Goal: Information Seeking & Learning: Learn about a topic

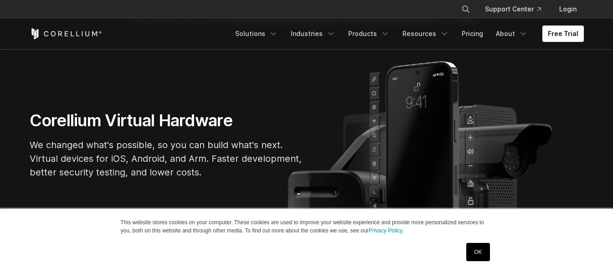
click at [487, 249] on link "OK" at bounding box center [477, 252] width 23 height 18
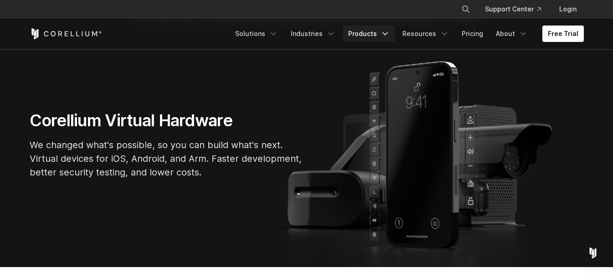
click at [379, 36] on link "Products" at bounding box center [369, 34] width 52 height 16
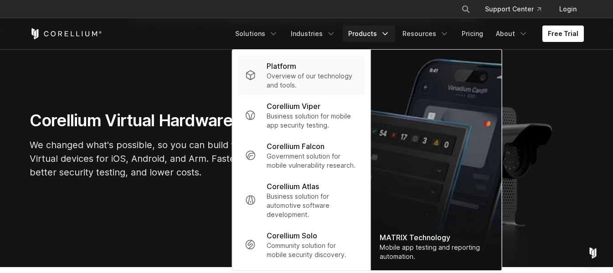
click at [308, 72] on p "Overview of our technology and tools." at bounding box center [312, 81] width 91 height 18
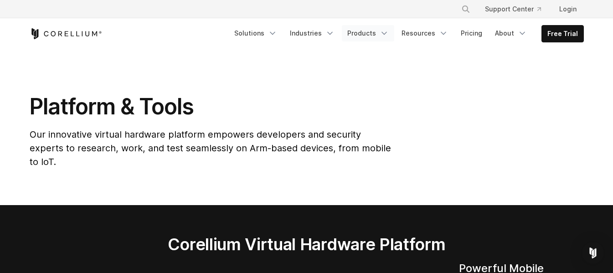
click at [383, 31] on link "Products" at bounding box center [368, 33] width 52 height 16
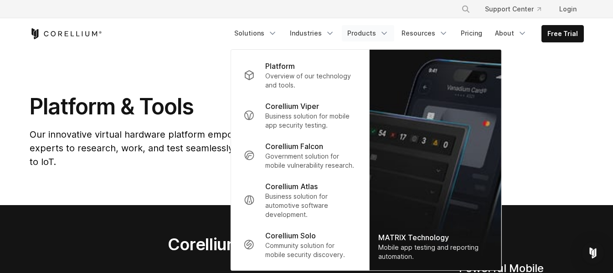
click at [383, 31] on link "Products" at bounding box center [368, 33] width 52 height 16
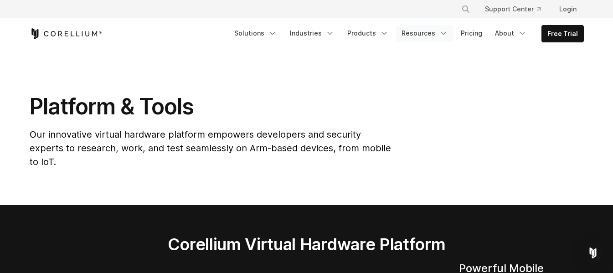
click at [427, 36] on link "Resources" at bounding box center [424, 33] width 57 height 16
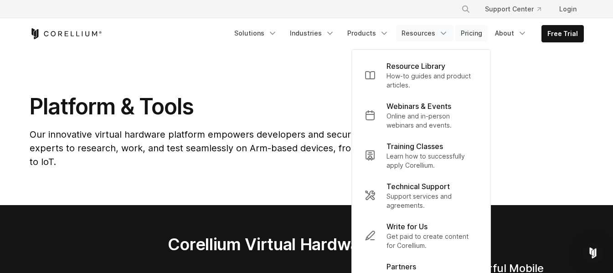
click at [476, 34] on link "Pricing" at bounding box center [471, 33] width 32 height 16
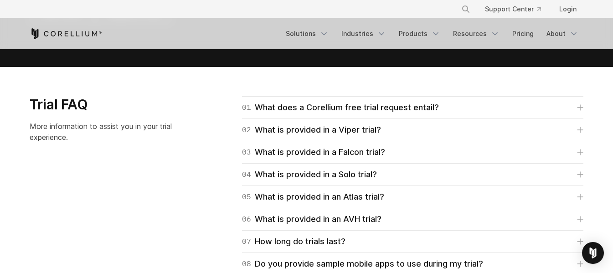
scroll to position [1094, 0]
